Goal: Check status

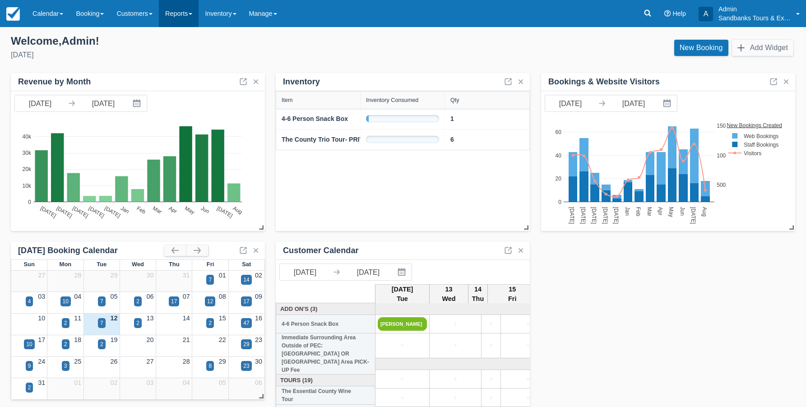
click at [188, 15] on link "Reports" at bounding box center [179, 13] width 40 height 27
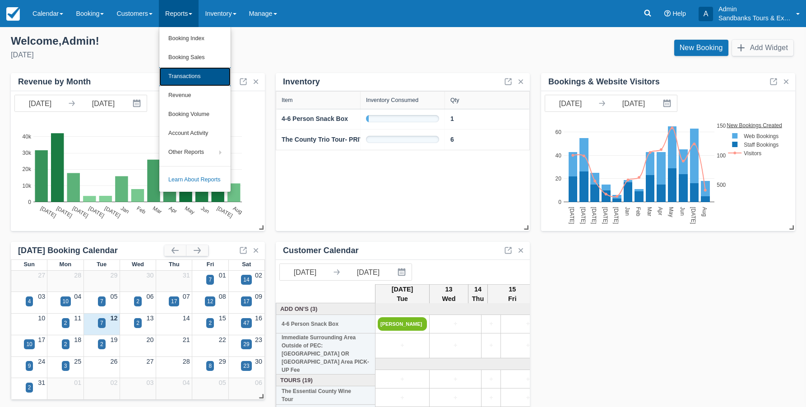
click at [192, 75] on link "Transactions" at bounding box center [194, 76] width 71 height 19
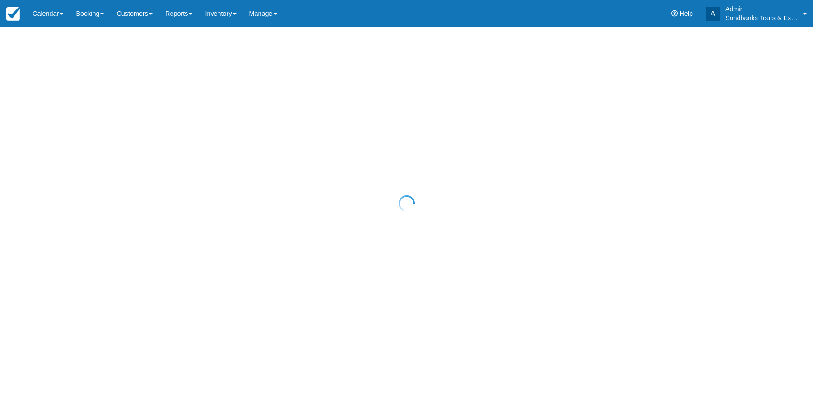
select select "10"
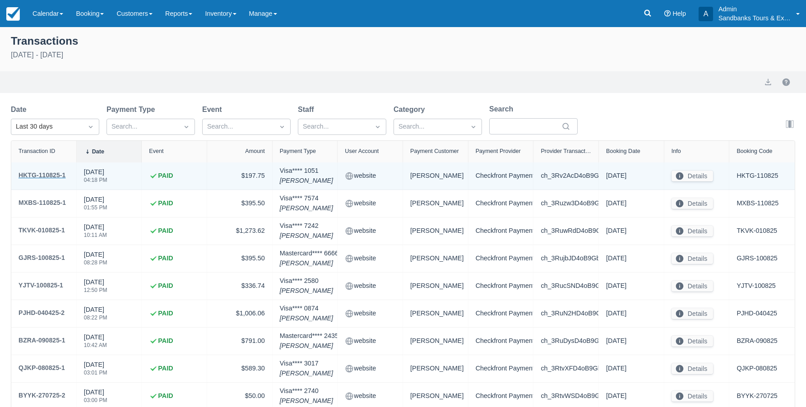
click at [30, 174] on div "HKTG-110825-1" at bounding box center [42, 175] width 47 height 11
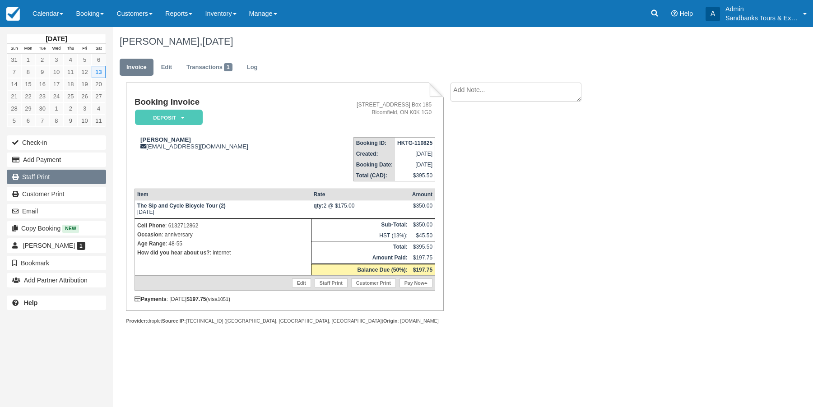
click at [28, 176] on link "Staff Print" at bounding box center [56, 177] width 99 height 14
click at [18, 15] on img at bounding box center [13, 14] width 14 height 14
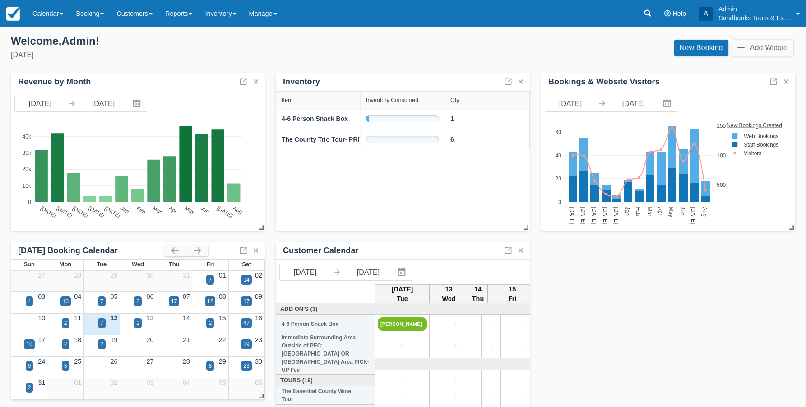
click at [107, 324] on div "7" at bounding box center [102, 329] width 36 height 10
click at [101, 323] on div "7" at bounding box center [101, 323] width 3 height 8
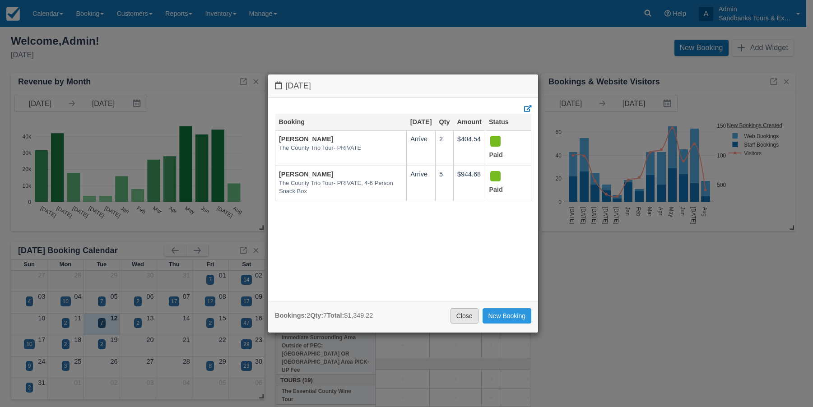
click at [468, 315] on link "Close" at bounding box center [464, 315] width 28 height 15
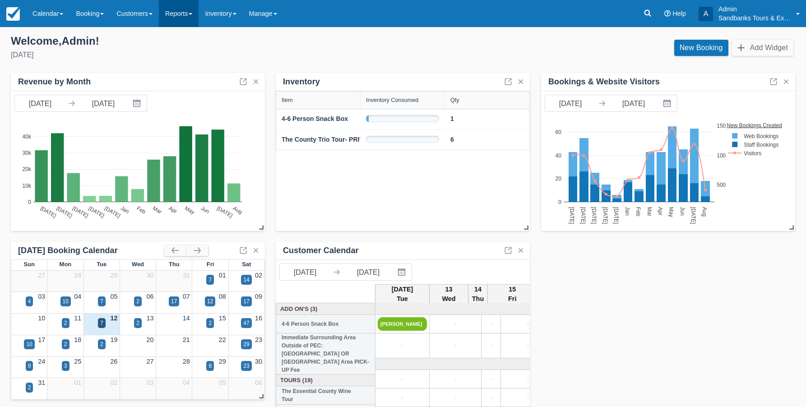
click at [189, 16] on link "Reports" at bounding box center [179, 13] width 40 height 27
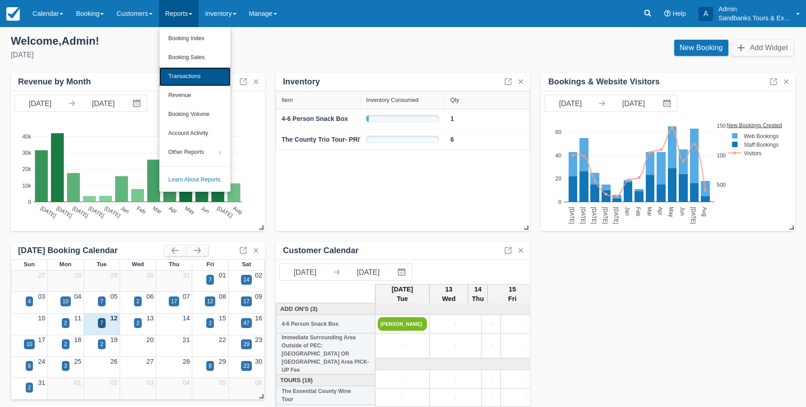
click at [205, 72] on link "Transactions" at bounding box center [194, 76] width 71 height 19
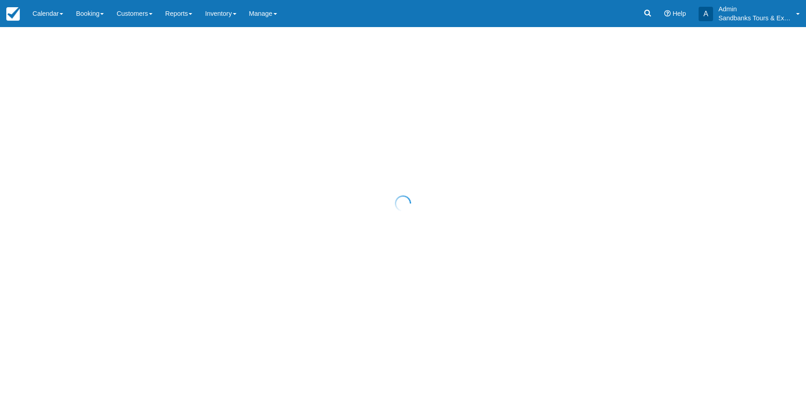
select select "10"
